Goal: Transaction & Acquisition: Purchase product/service

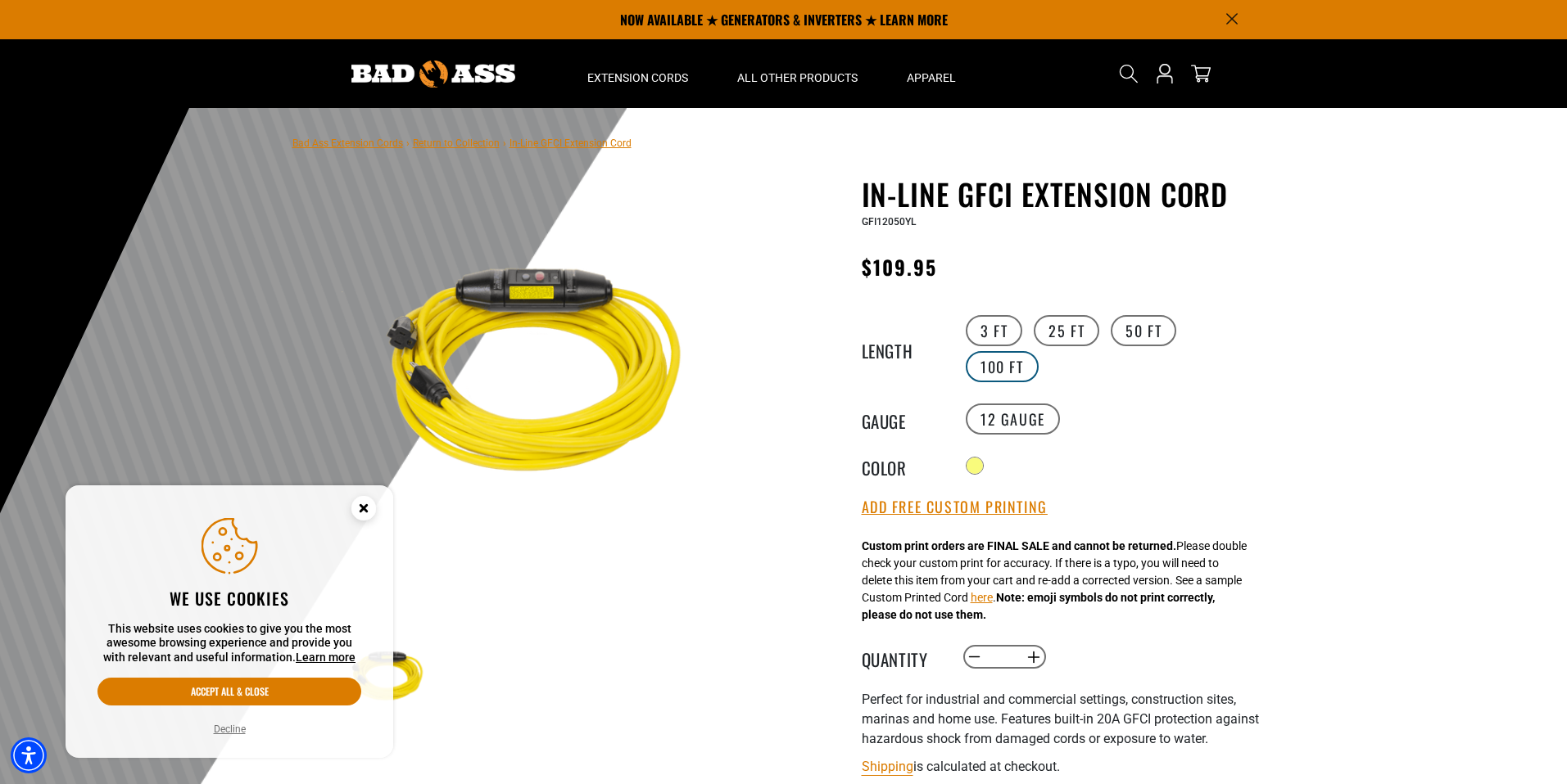
click at [989, 367] on label "100 FT" at bounding box center [1002, 367] width 73 height 31
